Goal: Navigation & Orientation: Find specific page/section

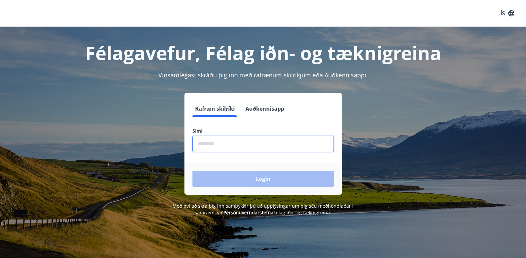
click at [215, 145] on input "phone" at bounding box center [264, 144] width 142 height 16
type input "********"
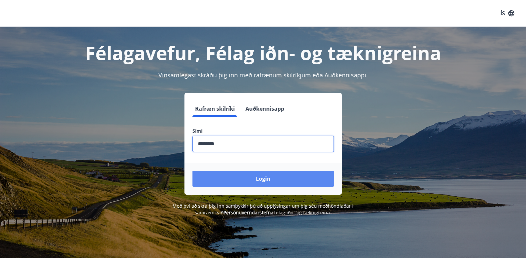
click at [247, 177] on button "Login" at bounding box center [264, 179] width 142 height 16
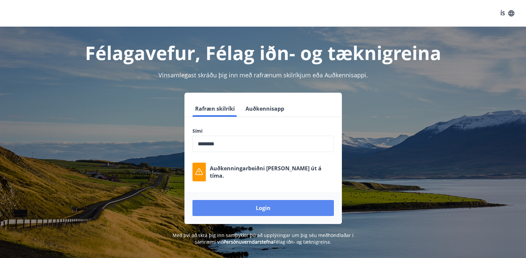
click at [275, 210] on button "Login" at bounding box center [264, 208] width 142 height 16
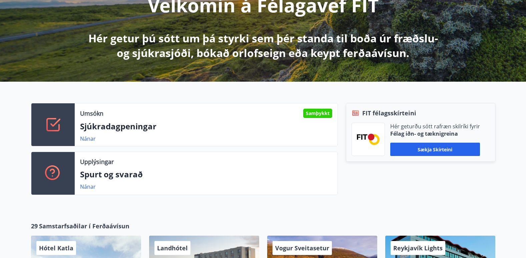
scroll to position [100, 0]
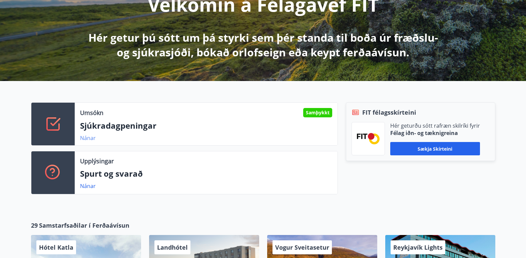
click at [88, 138] on link "Nánar" at bounding box center [88, 138] width 16 height 7
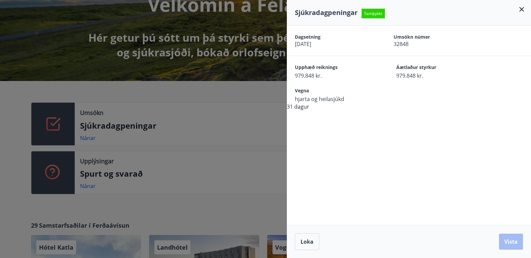
click at [229, 169] on div at bounding box center [265, 129] width 531 height 258
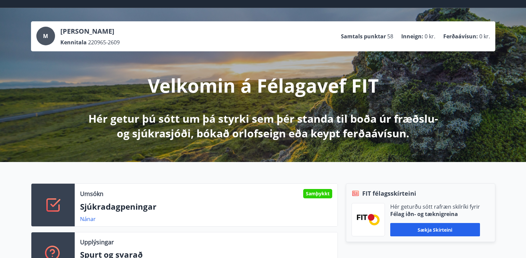
scroll to position [0, 0]
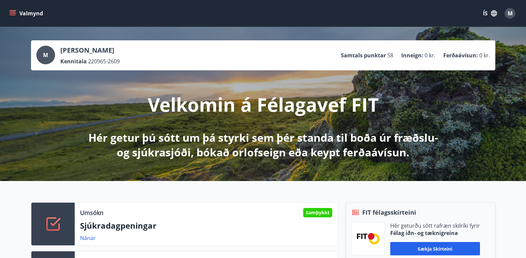
click at [12, 13] on icon "menu" at bounding box center [12, 13] width 7 height 7
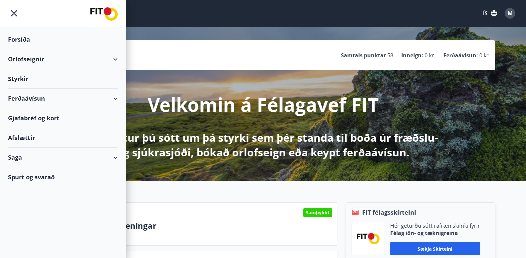
click at [114, 157] on div "Saga" at bounding box center [63, 158] width 110 height 20
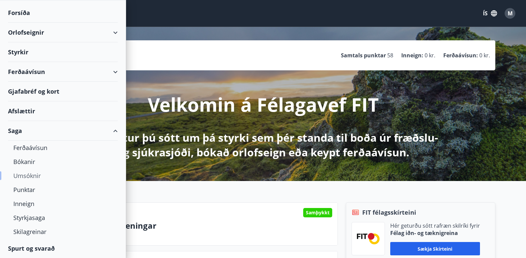
click at [34, 177] on div "Umsóknir" at bounding box center [62, 176] width 99 height 14
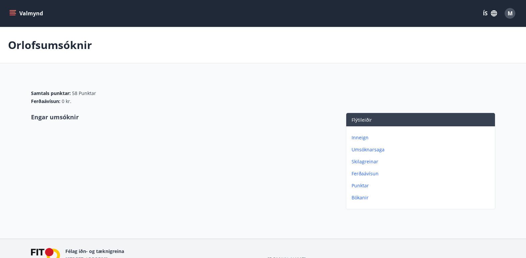
click at [14, 14] on icon "menu" at bounding box center [12, 13] width 7 height 7
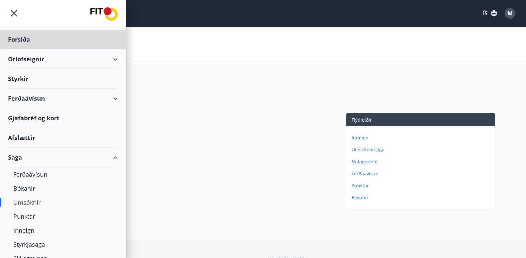
click at [14, 49] on div "Styrkir" at bounding box center [63, 40] width 110 height 20
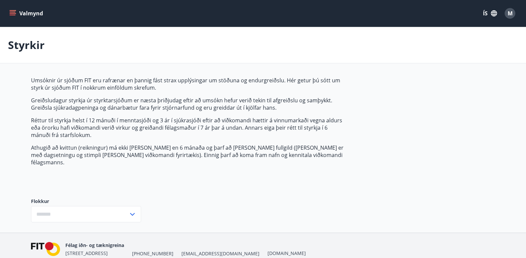
type input "***"
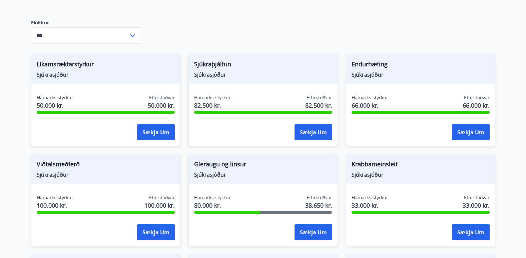
scroll to position [200, 0]
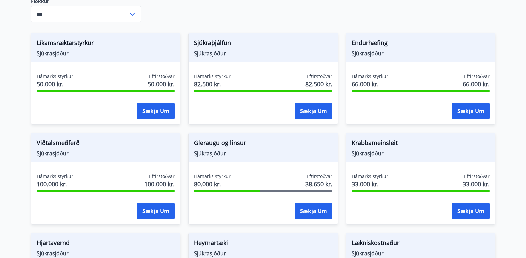
click at [239, 205] on div "Sækja um" at bounding box center [263, 211] width 138 height 17
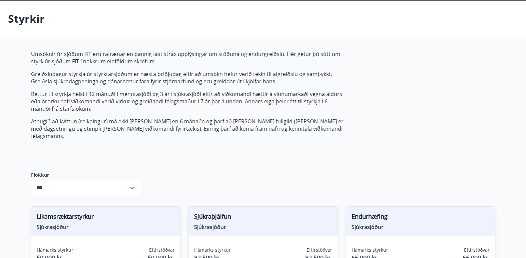
scroll to position [0, 0]
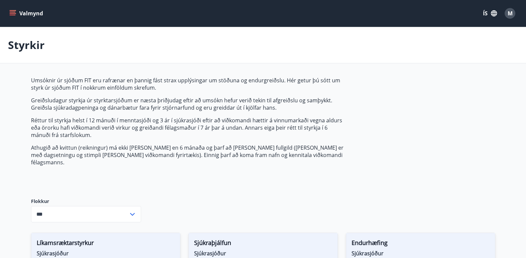
click at [14, 11] on icon "menu" at bounding box center [12, 13] width 7 height 7
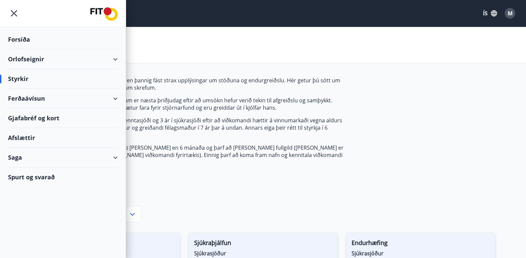
click at [26, 39] on div "Forsíða" at bounding box center [63, 40] width 110 height 20
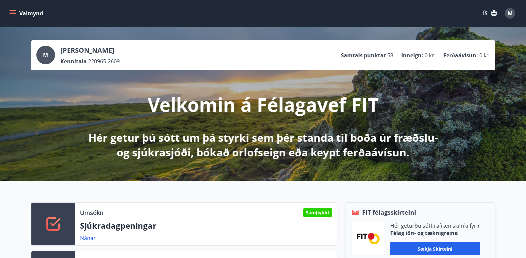
click at [13, 13] on icon "menu" at bounding box center [12, 13] width 7 height 7
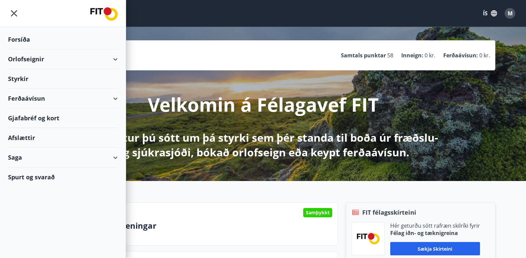
click at [33, 118] on div "Gjafabréf og kort" at bounding box center [63, 118] width 110 height 20
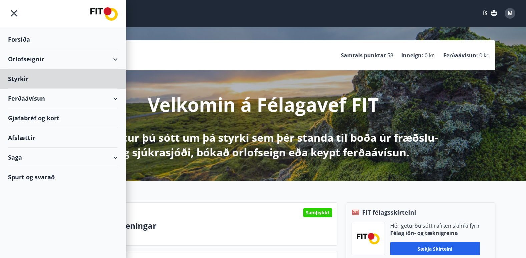
click at [15, 40] on div "Forsíða" at bounding box center [63, 40] width 110 height 20
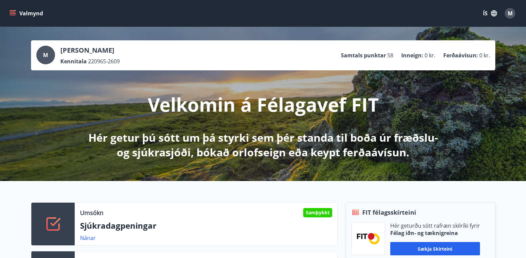
click at [11, 14] on icon "menu" at bounding box center [12, 13] width 7 height 7
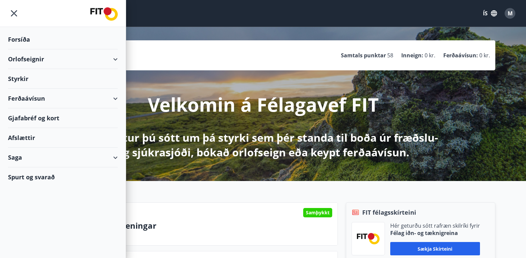
click at [114, 158] on div "Saga" at bounding box center [63, 158] width 110 height 20
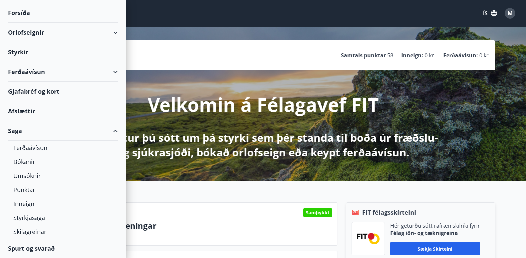
click at [26, 10] on div "Forsíða" at bounding box center [63, 13] width 110 height 20
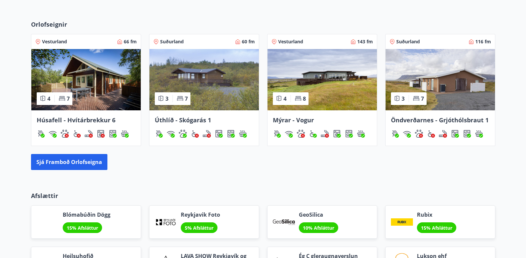
scroll to position [552, 0]
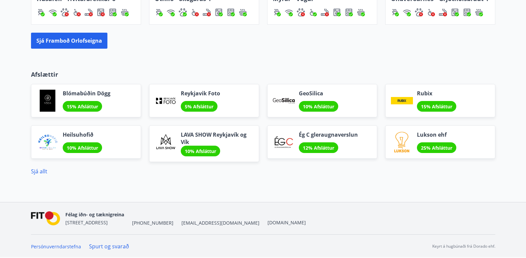
click at [182, 223] on span "[EMAIL_ADDRESS][DOMAIN_NAME]" at bounding box center [221, 223] width 78 height 7
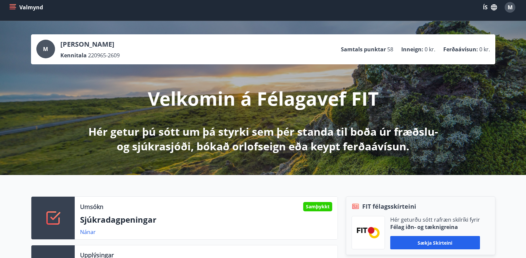
scroll to position [0, 0]
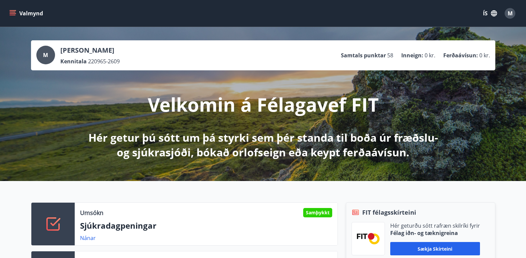
click at [13, 13] on icon "menu" at bounding box center [12, 13] width 7 height 7
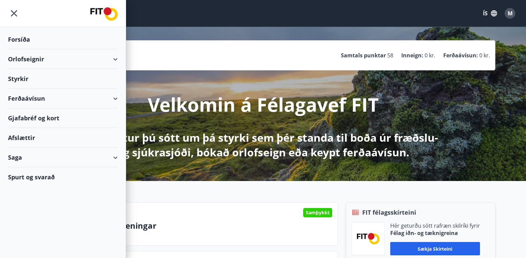
click at [226, 199] on div "Umsókn Samþykkt Sjúkradagpeningar Nánar Upplýsingar Spurt og svarað Nánar FIT f…" at bounding box center [263, 245] width 526 height 129
